Goal: Task Accomplishment & Management: Manage account settings

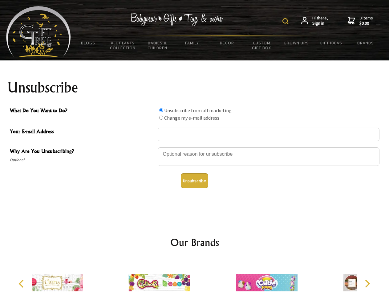
click at [286, 21] on img at bounding box center [285, 21] width 6 height 6
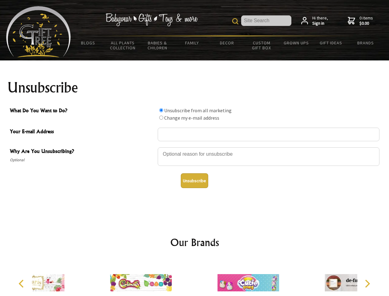
click at [195, 147] on div at bounding box center [269, 158] width 222 height 22
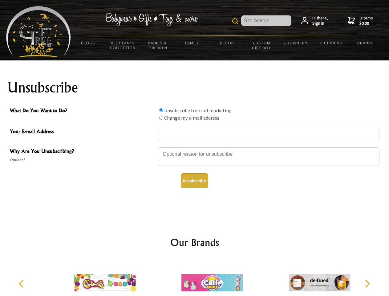
click at [161, 110] on input "What Do You Want to Do?" at bounding box center [161, 110] width 4 height 4
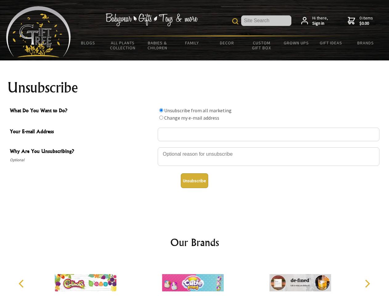
click at [161, 117] on input "What Do You Want to Do?" at bounding box center [161, 117] width 4 height 4
radio input "true"
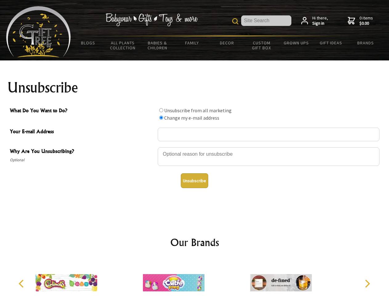
click at [194, 180] on button "Unsubscribe" at bounding box center [194, 180] width 27 height 15
click at [22, 283] on icon "Previous" at bounding box center [22, 283] width 8 height 8
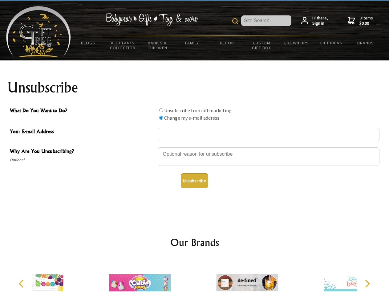
click at [367, 283] on icon "Next" at bounding box center [367, 283] width 8 height 8
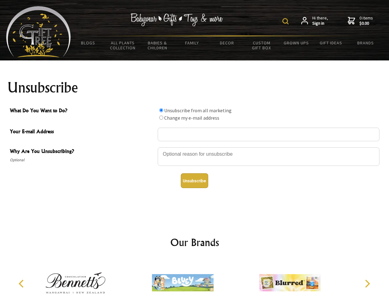
click at [286, 21] on img at bounding box center [285, 21] width 6 height 6
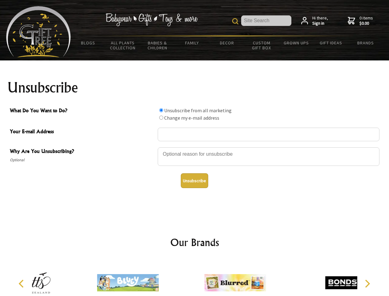
click at [195, 147] on div at bounding box center [269, 158] width 222 height 22
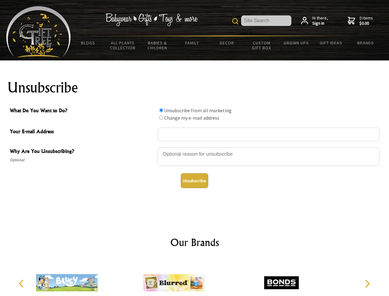
click at [161, 110] on input "What Do You Want to Do?" at bounding box center [161, 110] width 4 height 4
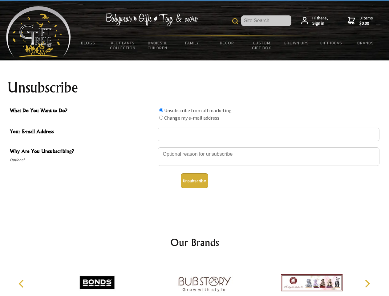
click at [161, 117] on input "What Do You Want to Do?" at bounding box center [161, 117] width 4 height 4
radio input "true"
click at [194, 180] on button "Unsubscribe" at bounding box center [194, 180] width 27 height 15
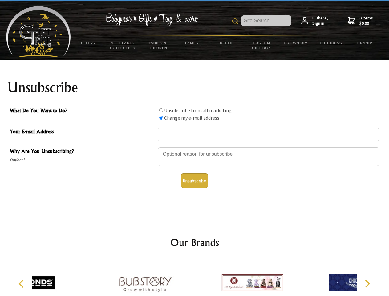
click at [22, 283] on icon "Previous" at bounding box center [22, 283] width 8 height 8
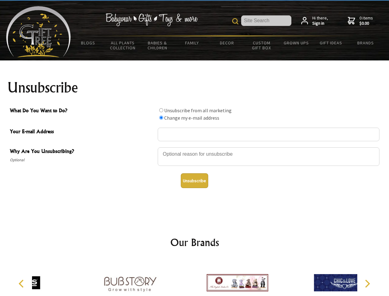
click at [367, 283] on icon "Next" at bounding box center [367, 283] width 8 height 8
